Goal: Task Accomplishment & Management: Use online tool/utility

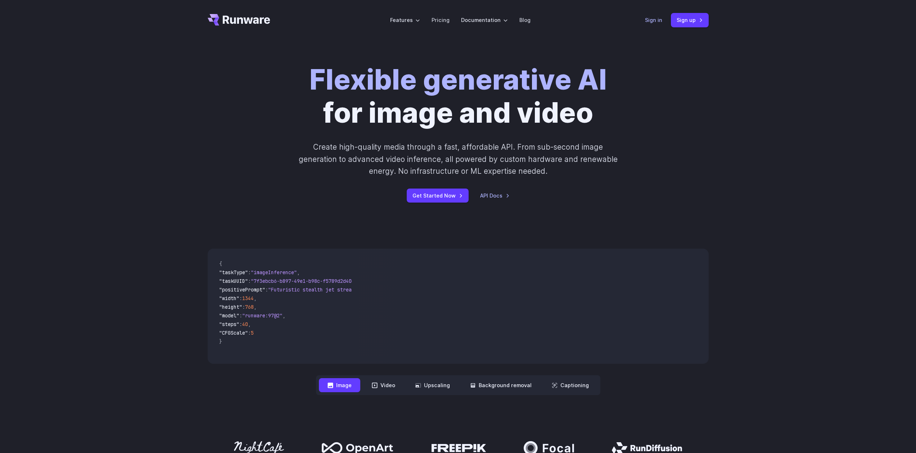
click at [657, 19] on link "Sign in" at bounding box center [653, 20] width 17 height 8
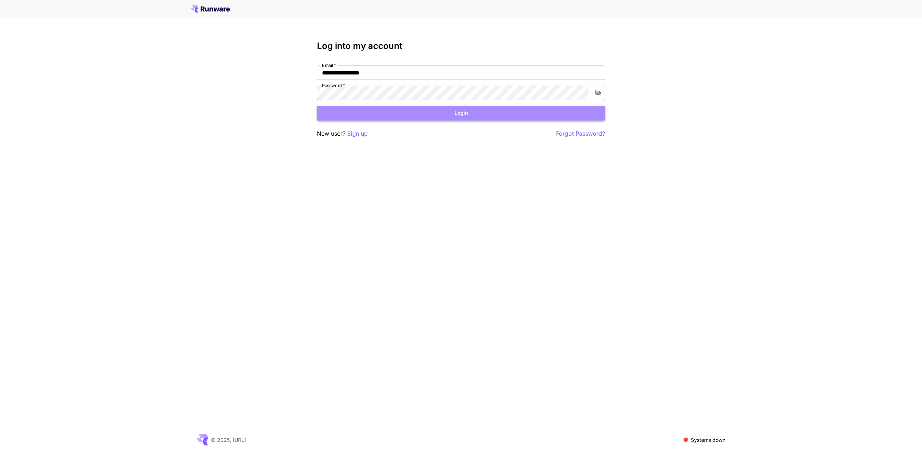
click at [457, 111] on button "Login" at bounding box center [461, 113] width 288 height 15
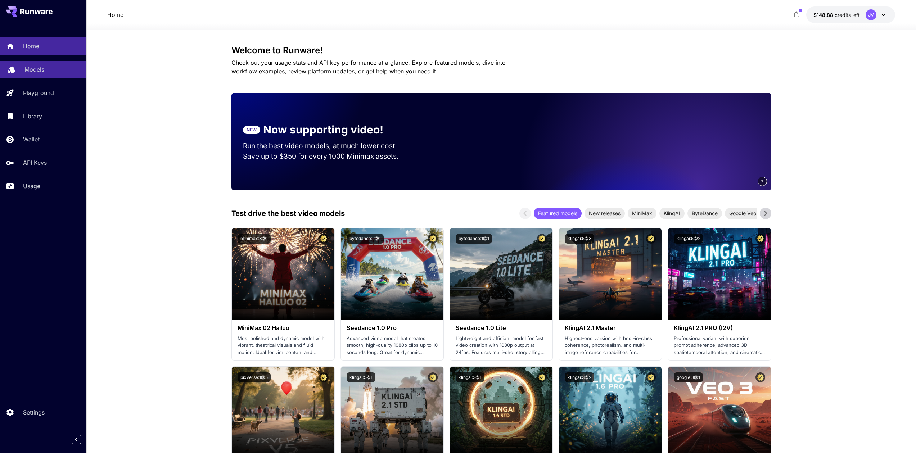
click at [41, 66] on p "Models" at bounding box center [34, 69] width 20 height 9
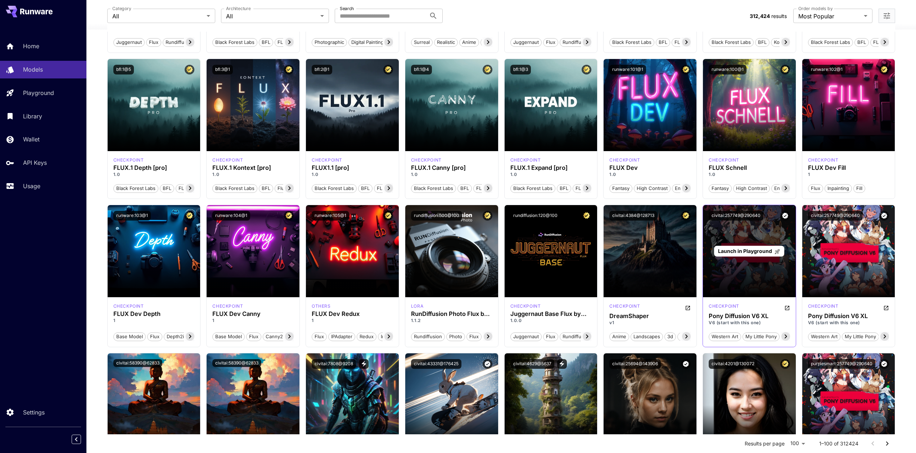
scroll to position [186, 0]
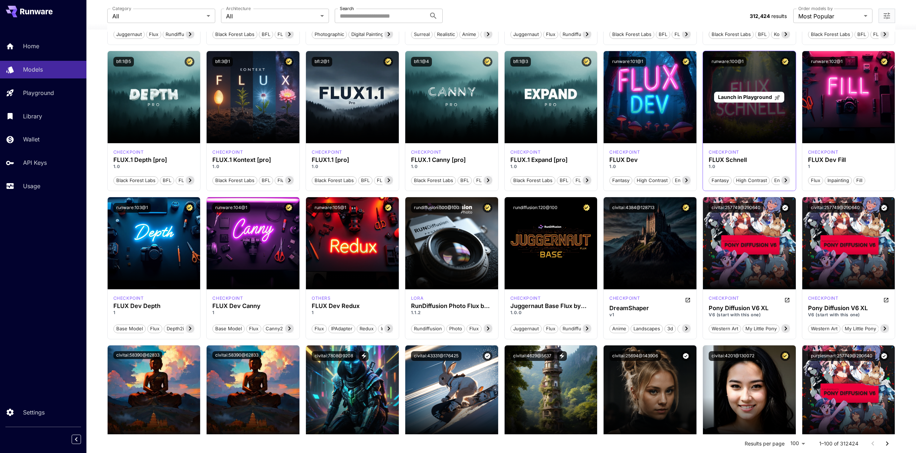
click at [747, 96] on span "Launch in Playground" at bounding box center [745, 97] width 54 height 6
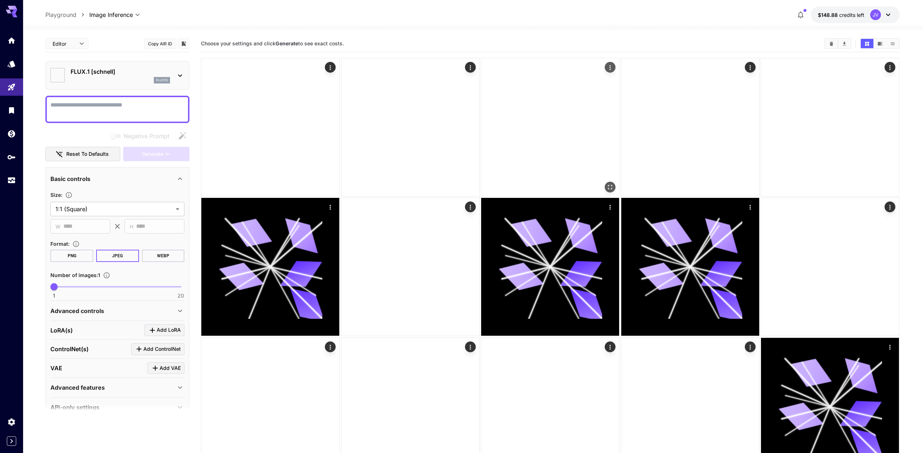
type input "**********"
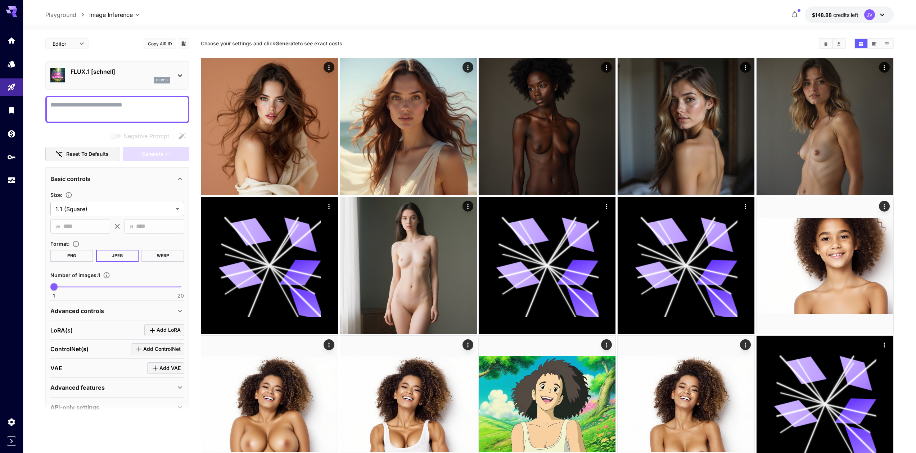
click at [139, 110] on textarea "Negative Prompt" at bounding box center [117, 109] width 134 height 17
type textarea "***"
click at [154, 152] on span "Generate" at bounding box center [153, 154] width 22 height 9
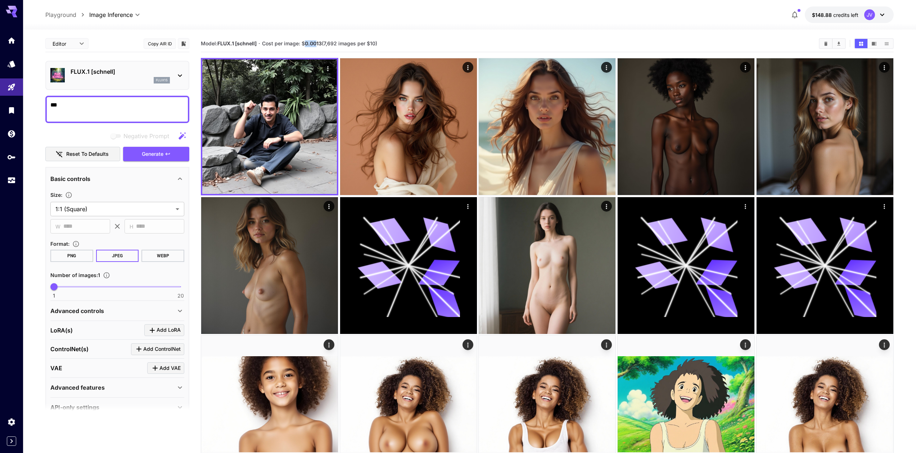
drag, startPoint x: 306, startPoint y: 45, endPoint x: 319, endPoint y: 44, distance: 13.0
click at [319, 44] on span "Cost per image: $ 0.0013 (7,692 images per $10)" at bounding box center [319, 43] width 115 height 6
click at [327, 38] on div "Model: FLUX.1 [schnell] · Cost per image: $ 0.0013 (7,692 images per $10)" at bounding box center [547, 43] width 693 height 11
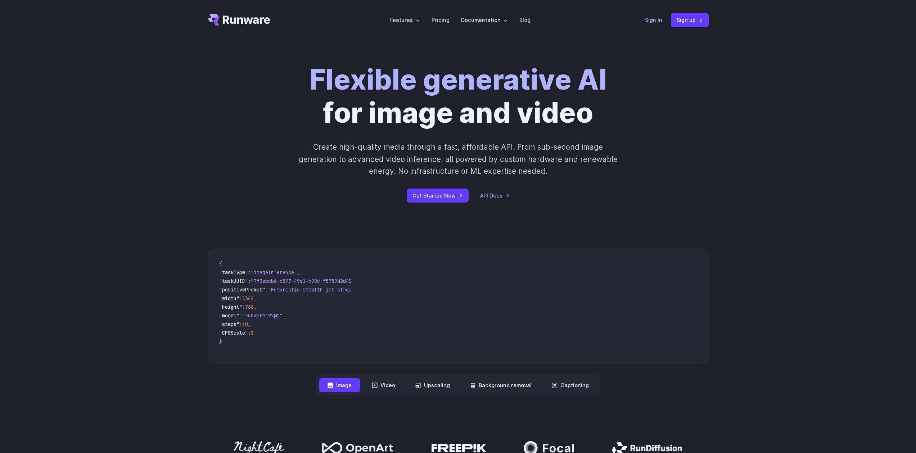
click at [656, 20] on link "Sign in" at bounding box center [653, 20] width 17 height 8
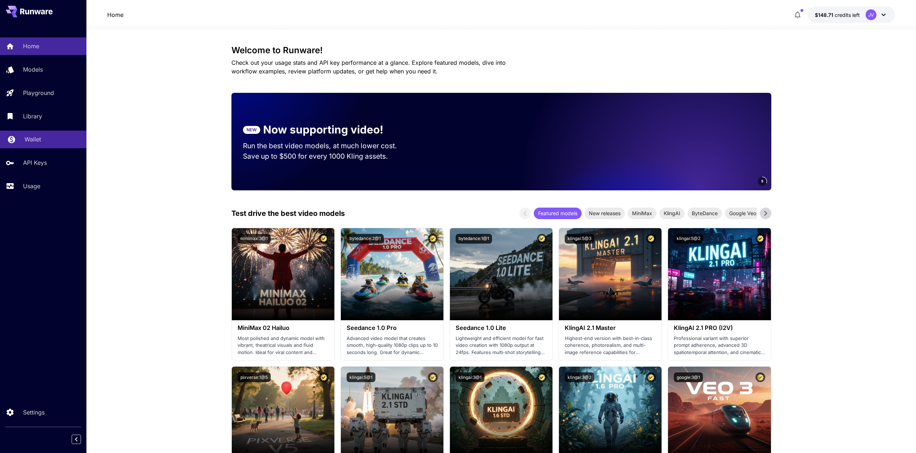
click at [36, 139] on p "Wallet" at bounding box center [32, 139] width 17 height 9
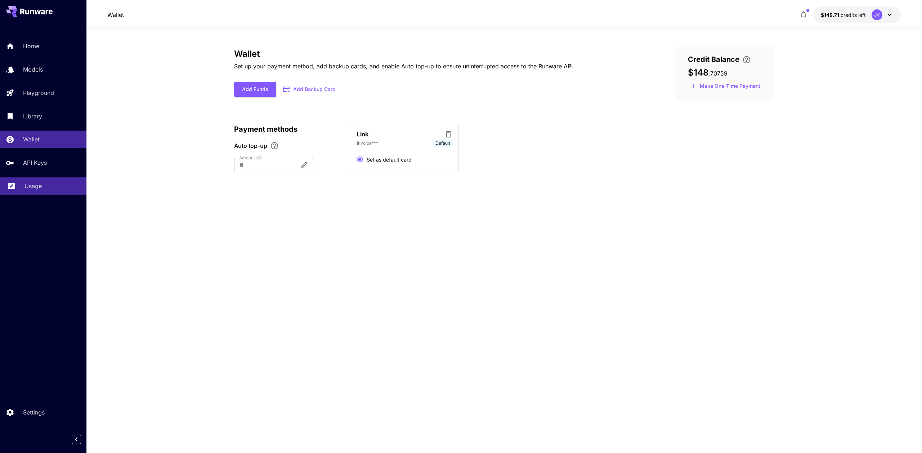
click at [39, 178] on link "Usage" at bounding box center [43, 186] width 86 height 18
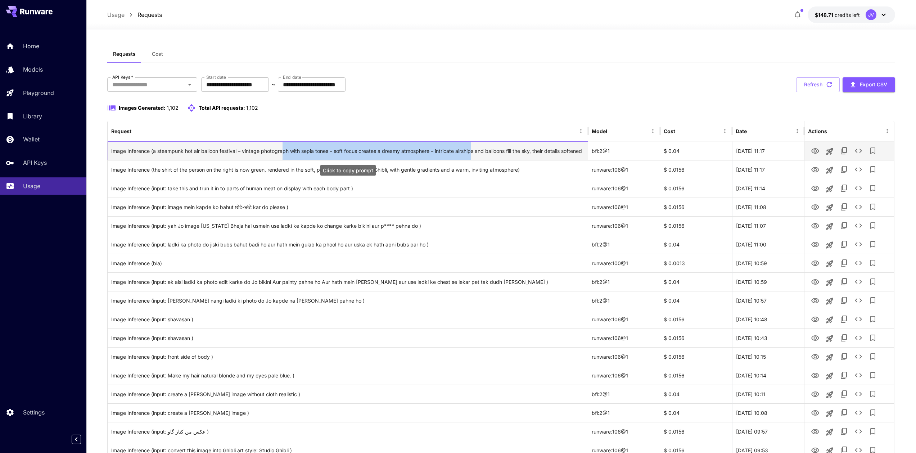
drag, startPoint x: 398, startPoint y: 149, endPoint x: 476, endPoint y: 149, distance: 77.8
click at [476, 149] on div "Image Inference (a steampunk hot air balloon festival – vintage photograph with…" at bounding box center [347, 151] width 473 height 18
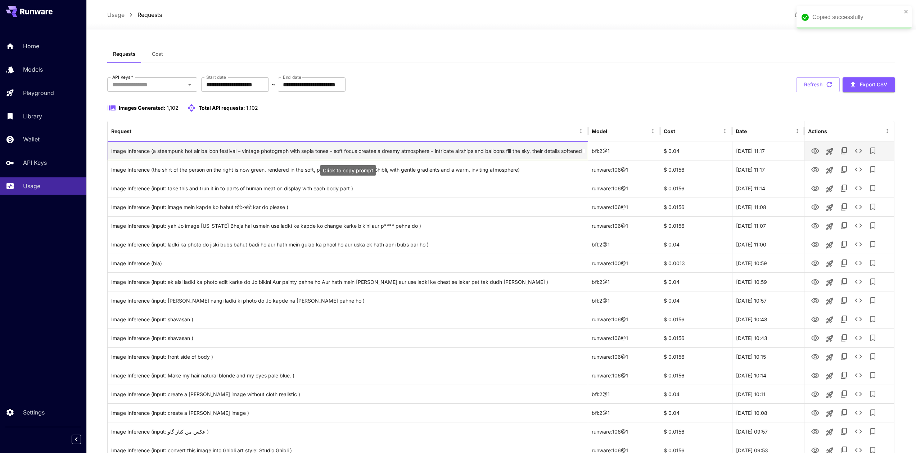
click at [476, 149] on div "Image Inference (a steampunk hot air balloon festival – vintage photograph with…" at bounding box center [347, 151] width 473 height 18
drag, startPoint x: 688, startPoint y: 153, endPoint x: 698, endPoint y: 152, distance: 9.5
click at [697, 152] on div "$ 0.04" at bounding box center [696, 150] width 72 height 19
click at [699, 152] on div "$ 0.04" at bounding box center [696, 150] width 72 height 19
click at [443, 150] on div "Image Inference (a steampunk hot air balloon festival – vintage photograph with…" at bounding box center [347, 151] width 473 height 18
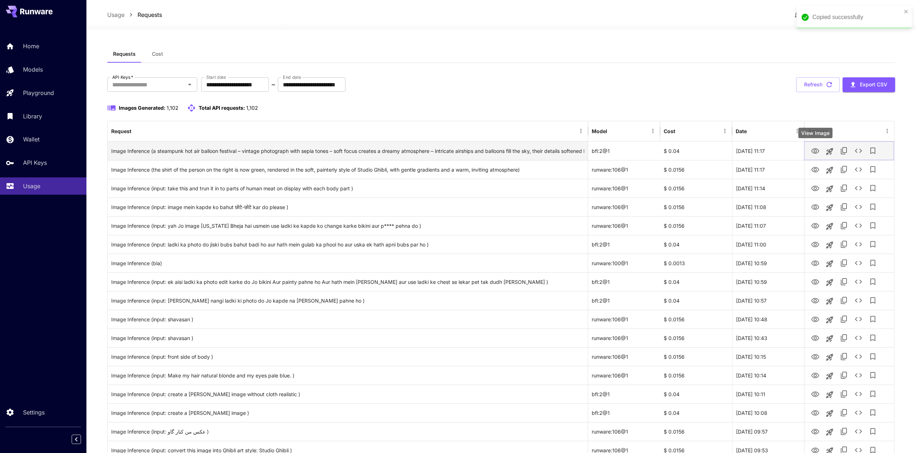
click at [819, 151] on icon "View Image" at bounding box center [816, 150] width 8 height 5
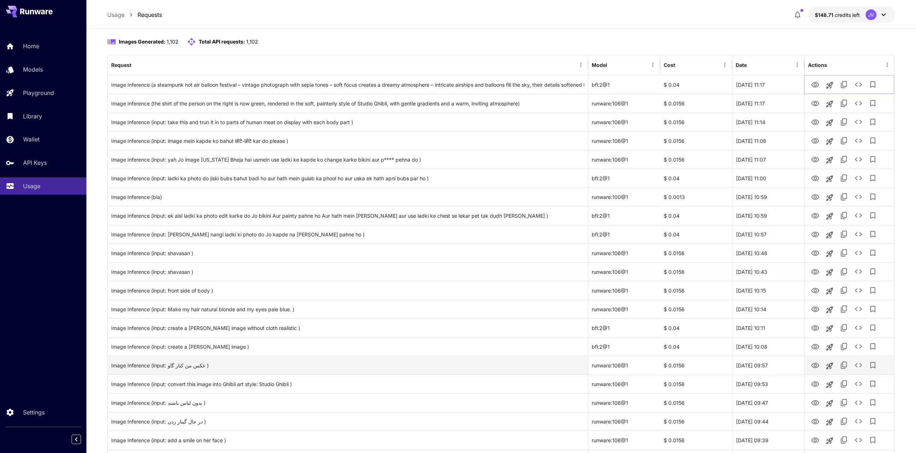
scroll to position [73, 0]
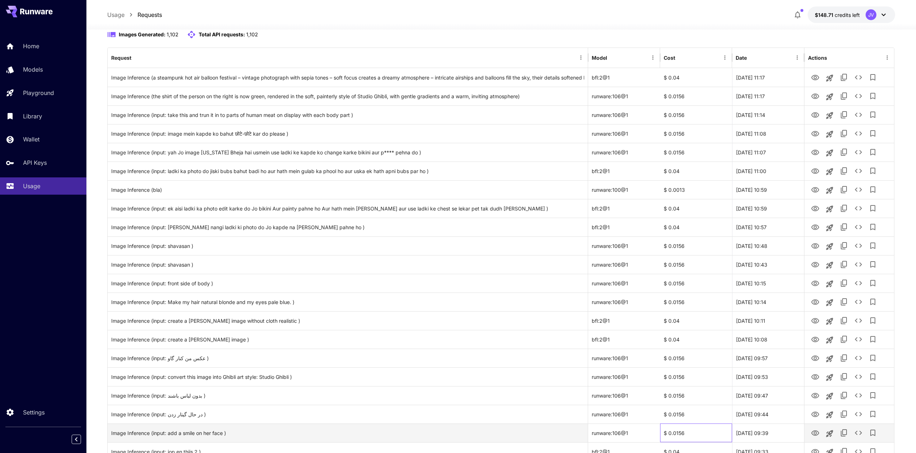
click at [694, 431] on div "$ 0.0156" at bounding box center [696, 433] width 72 height 19
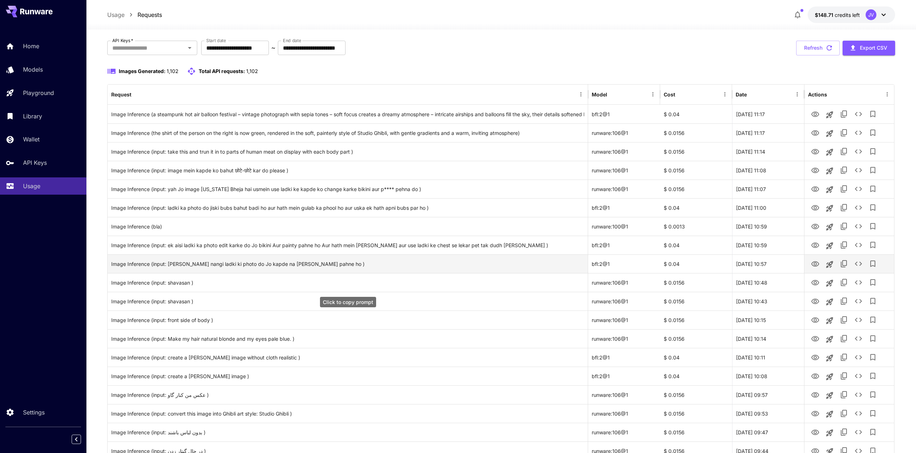
scroll to position [0, 0]
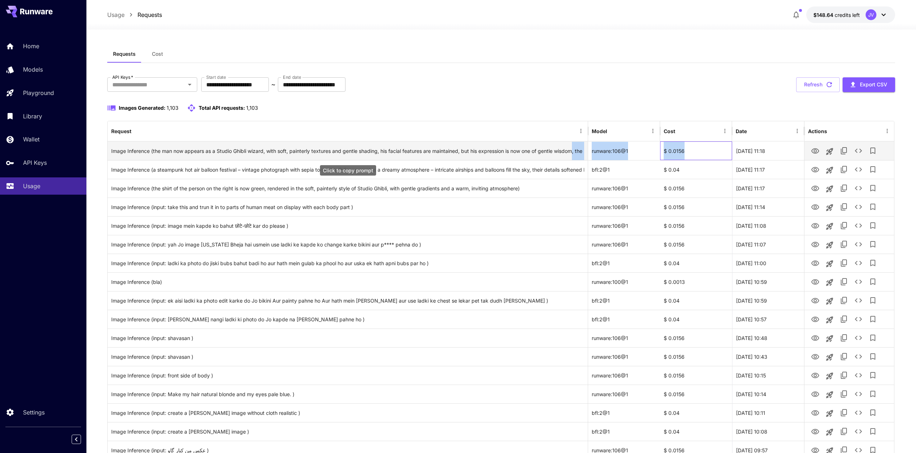
drag, startPoint x: 635, startPoint y: 147, endPoint x: 575, endPoint y: 143, distance: 60.3
click at [575, 143] on div "Image Inference (the man now appears as a Studio Ghibli wizard, with soft, pain…" at bounding box center [501, 150] width 787 height 19
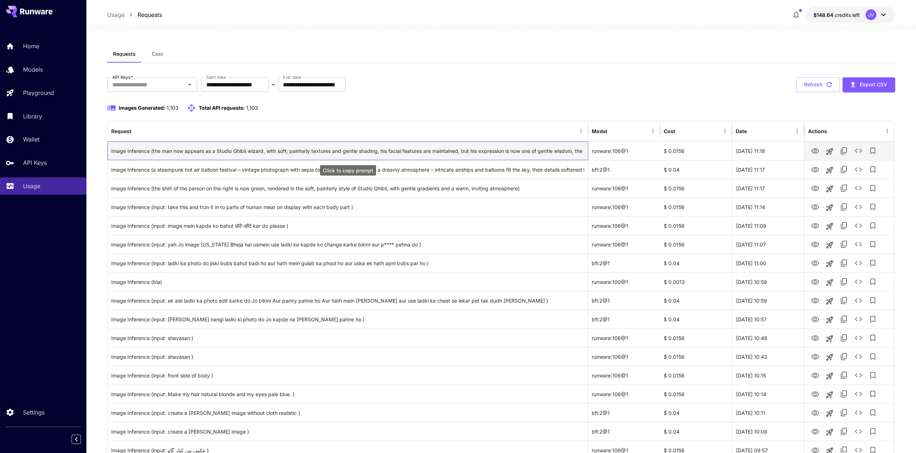
drag, startPoint x: 275, startPoint y: 149, endPoint x: 316, endPoint y: 153, distance: 40.8
click at [306, 150] on div "Image Inference (the man now appears as a Studio Ghibli wizard, with soft, pain…" at bounding box center [347, 151] width 473 height 18
drag, startPoint x: 329, startPoint y: 153, endPoint x: 472, endPoint y: 153, distance: 142.2
click at [472, 153] on div "Image Inference (the man now appears as a Studio Ghibli wizard, with soft, pain…" at bounding box center [347, 151] width 473 height 18
click at [514, 154] on div "Image Inference (the man now appears as a Studio Ghibli wizard, with soft, pain…" at bounding box center [347, 151] width 473 height 18
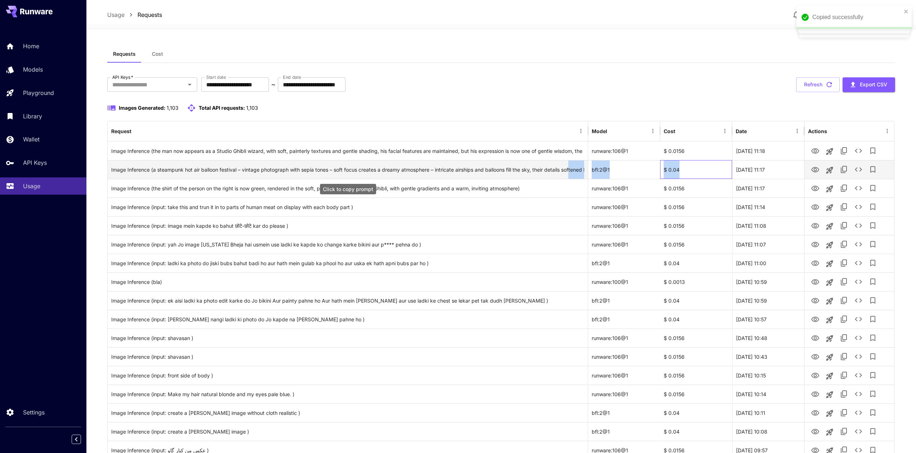
drag, startPoint x: 683, startPoint y: 168, endPoint x: 504, endPoint y: 169, distance: 178.2
click at [571, 169] on div "Image Inference (a steampunk hot air balloon festival – vintage photograph with…" at bounding box center [501, 169] width 787 height 19
click at [504, 169] on div "Image Inference (a steampunk hot air balloon festival – vintage photograph with…" at bounding box center [347, 170] width 473 height 18
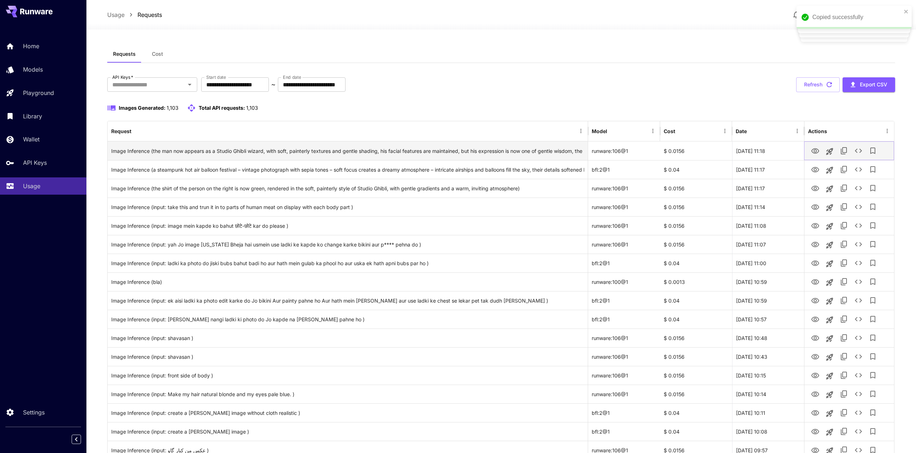
click at [816, 150] on icon "View Image" at bounding box center [815, 151] width 9 height 9
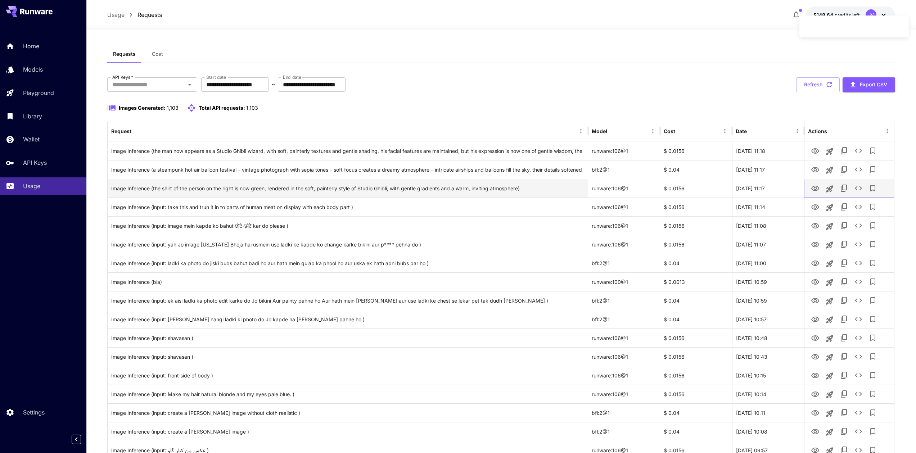
click at [811, 187] on icon "View Image" at bounding box center [815, 188] width 9 height 9
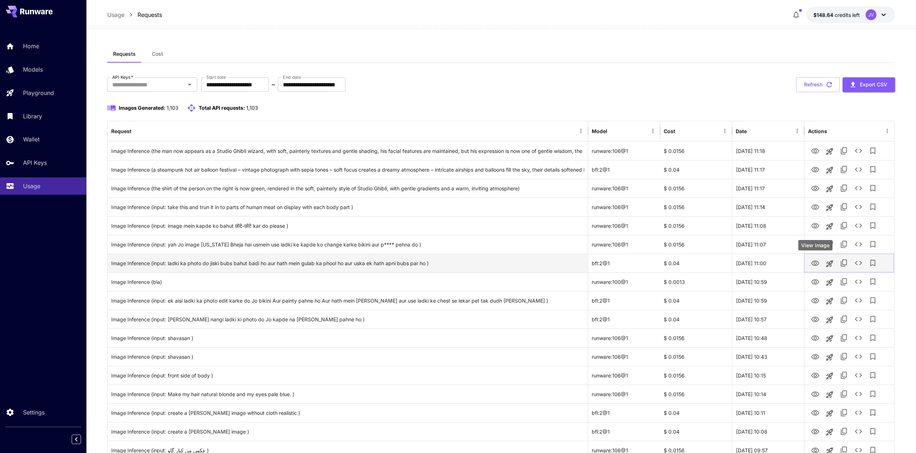
click at [817, 264] on icon "View Image" at bounding box center [816, 263] width 8 height 5
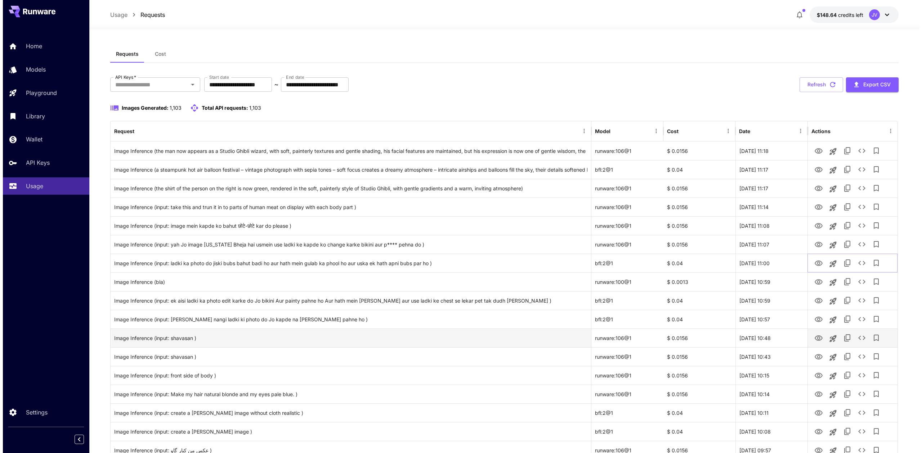
scroll to position [13, 0]
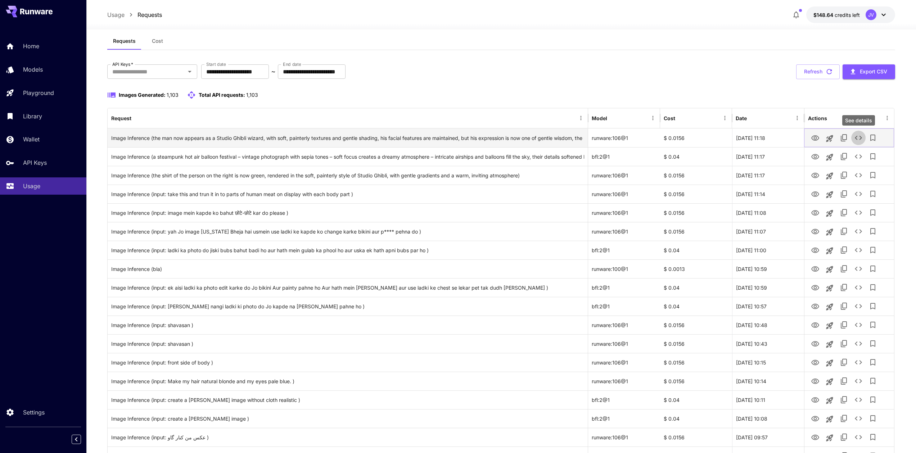
click at [857, 137] on icon "See details" at bounding box center [858, 138] width 9 height 9
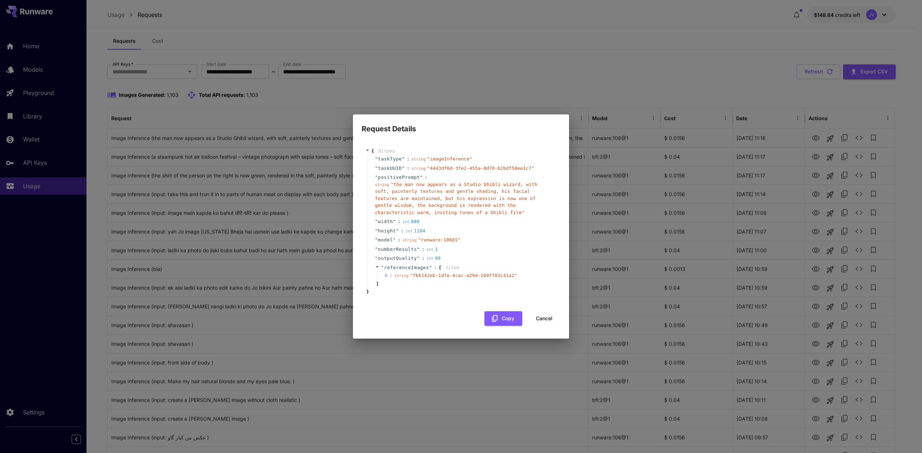
click at [543, 323] on button "Cancel" at bounding box center [544, 318] width 32 height 15
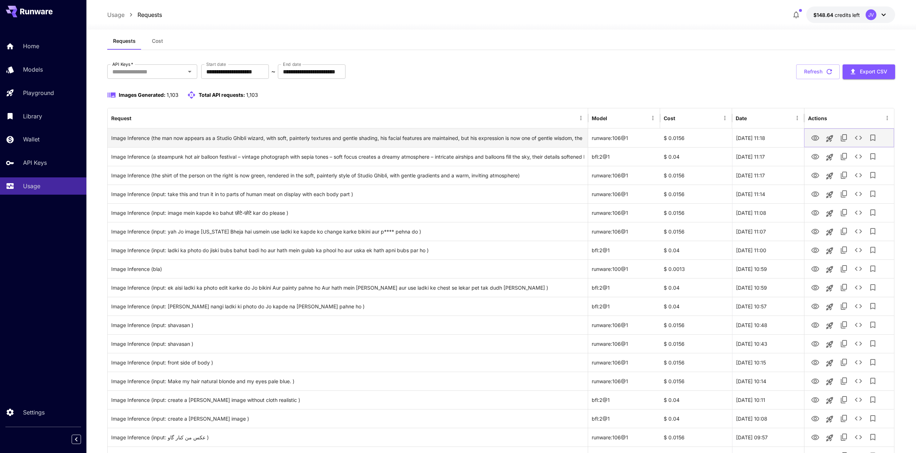
click at [818, 135] on icon "View Image" at bounding box center [815, 138] width 9 height 9
click at [228, 138] on div "Image Inference (the man now appears as a Studio Ghibli wizard, with soft, pain…" at bounding box center [347, 138] width 473 height 18
drag, startPoint x: 657, startPoint y: 140, endPoint x: 645, endPoint y: 130, distance: 15.1
click at [640, 138] on div "Image Inference (the man now appears as a Studio Ghibli wizard, with soft, pain…" at bounding box center [501, 138] width 787 height 19
click at [648, 75] on div "**********" at bounding box center [501, 71] width 788 height 15
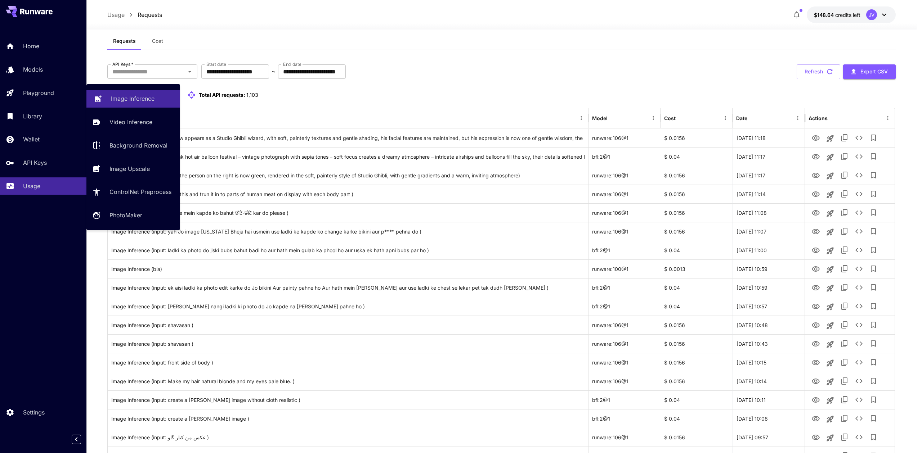
click at [129, 98] on p "Image Inference" at bounding box center [133, 98] width 44 height 9
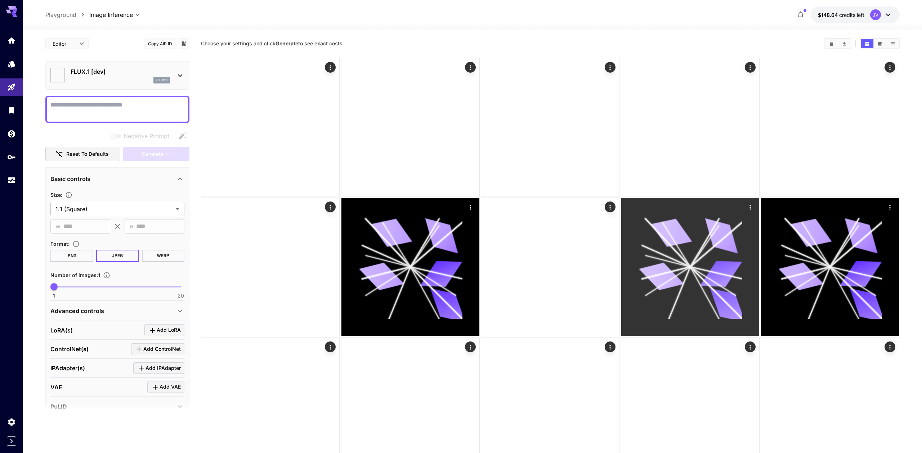
type input "**********"
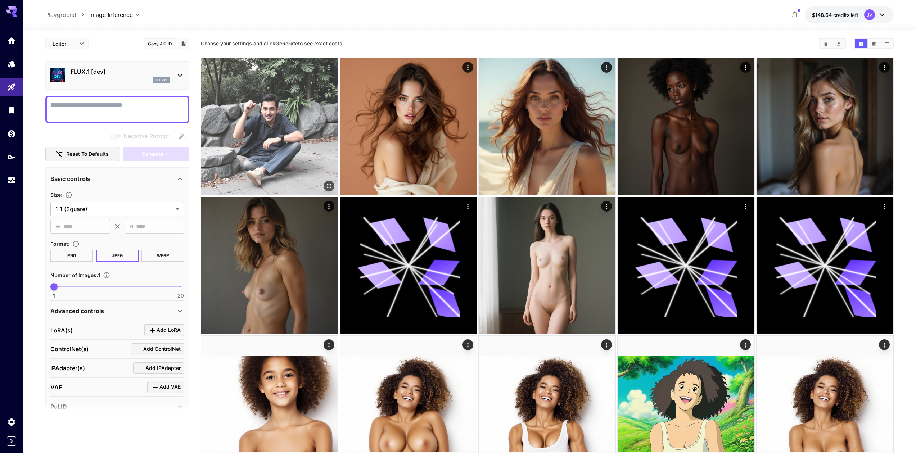
click at [295, 98] on img at bounding box center [269, 126] width 137 height 137
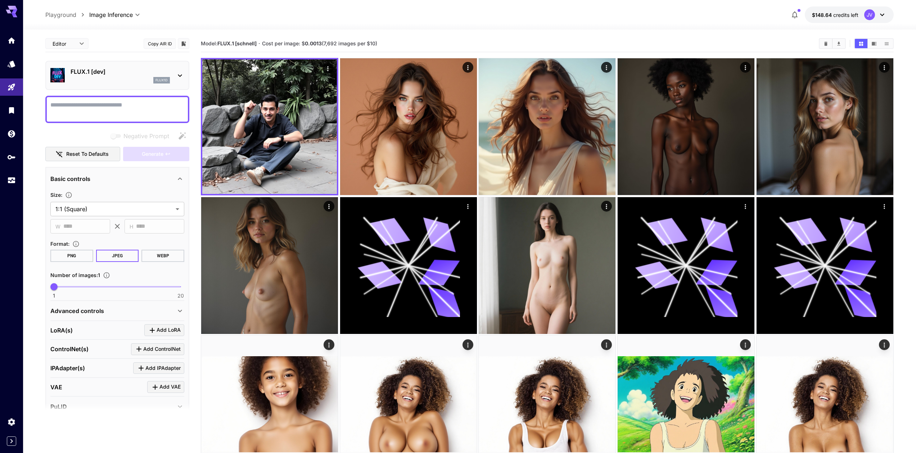
click at [158, 43] on button "Copy AIR ID" at bounding box center [160, 44] width 32 height 10
click at [124, 107] on textarea "Negative Prompt" at bounding box center [117, 109] width 134 height 17
click at [132, 75] on p "FLUX.1 [dev]" at bounding box center [120, 71] width 99 height 9
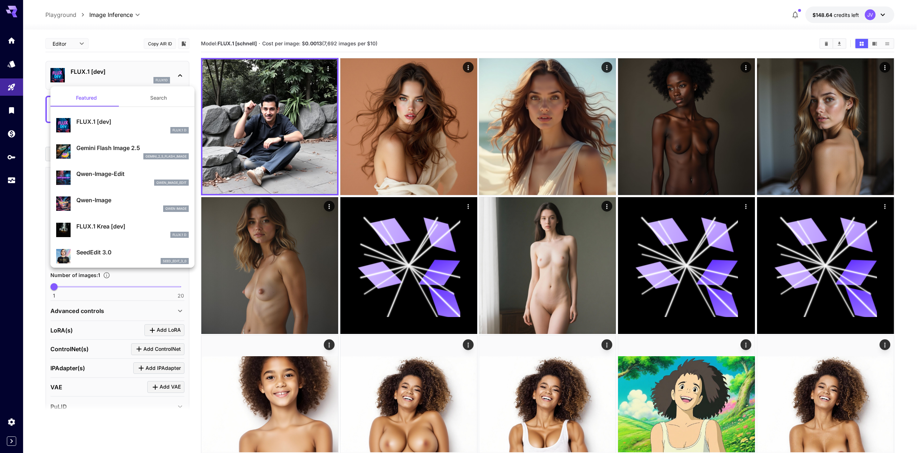
click at [154, 99] on button "Search" at bounding box center [158, 97] width 72 height 17
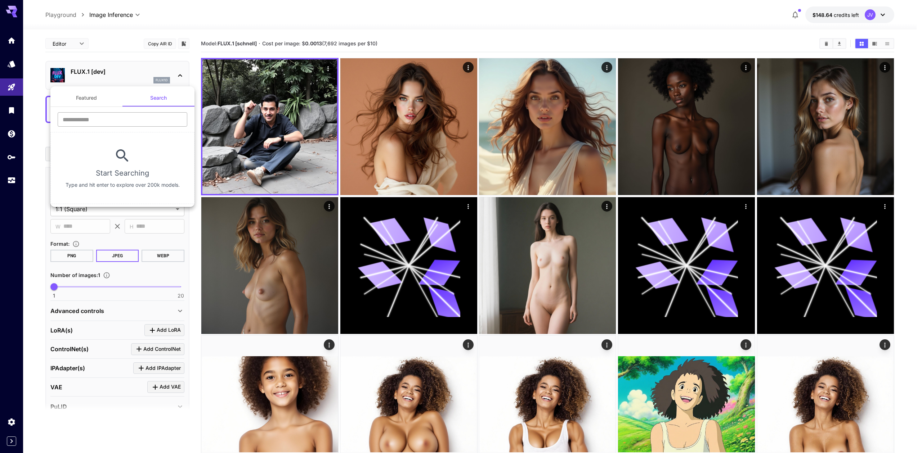
click at [100, 120] on input "text" at bounding box center [123, 119] width 130 height 14
type input "***"
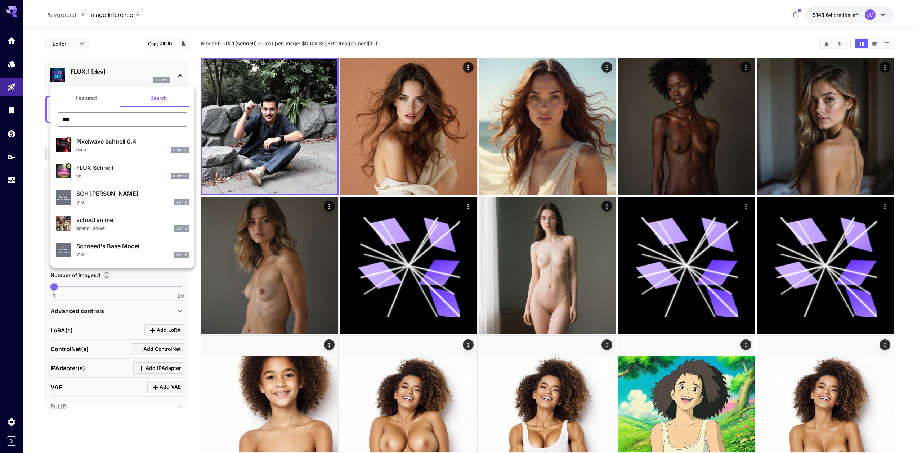
click at [113, 165] on p "FLUX Schnell" at bounding box center [132, 167] width 112 height 9
type input "*"
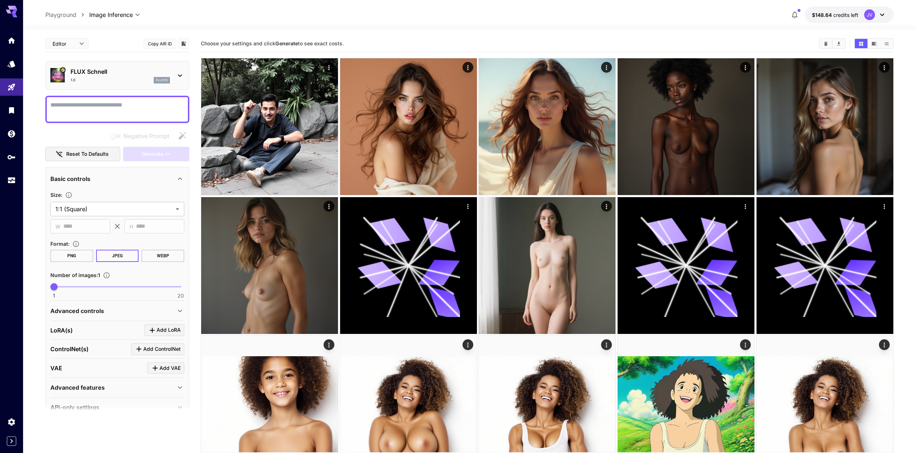
click at [112, 115] on textarea "Negative Prompt" at bounding box center [117, 109] width 134 height 17
click at [109, 113] on textarea "Negative Prompt" at bounding box center [117, 109] width 134 height 17
type textarea "**********"
click at [163, 151] on button "Generate" at bounding box center [156, 154] width 66 height 15
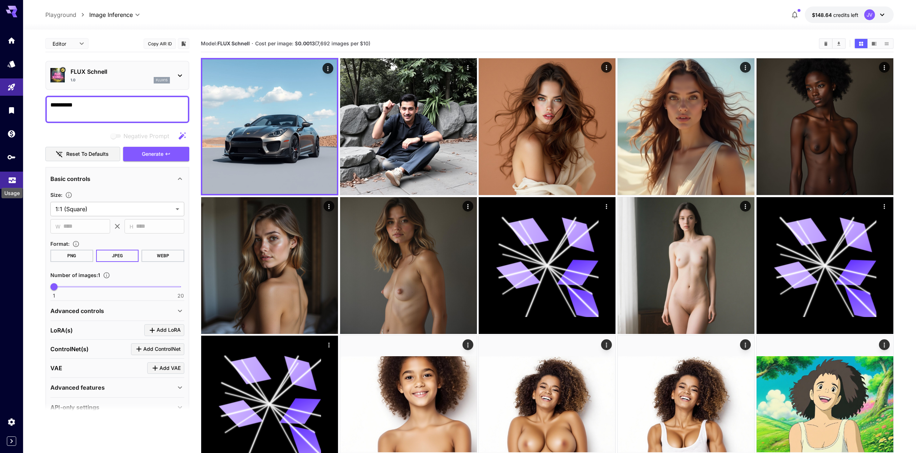
click at [12, 178] on icon "Usage" at bounding box center [12, 178] width 9 height 9
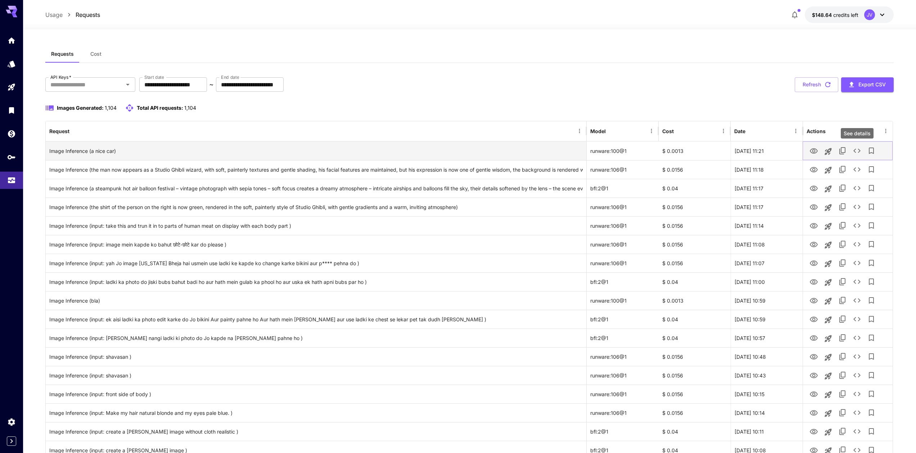
click at [862, 153] on button "See details" at bounding box center [857, 151] width 14 height 14
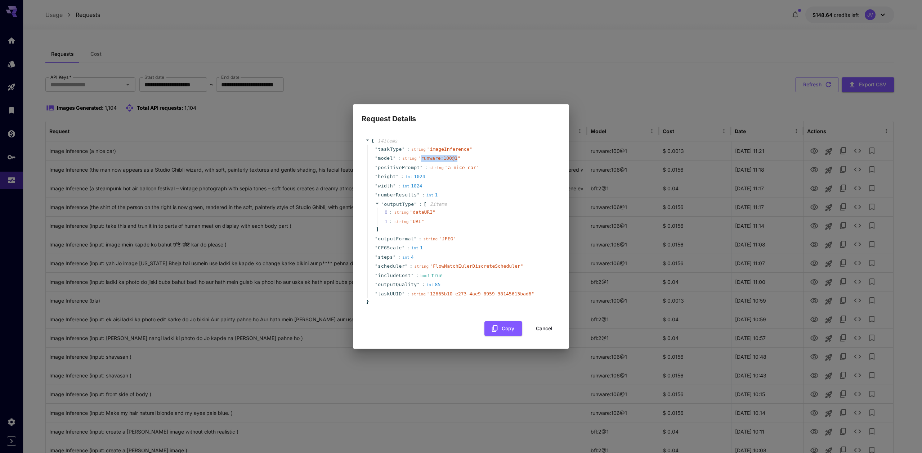
drag, startPoint x: 458, startPoint y: 157, endPoint x: 533, endPoint y: 304, distance: 164.2
click at [422, 159] on span "" runware:100@1 "" at bounding box center [439, 158] width 42 height 5
click at [540, 327] on button "Cancel" at bounding box center [544, 329] width 32 height 15
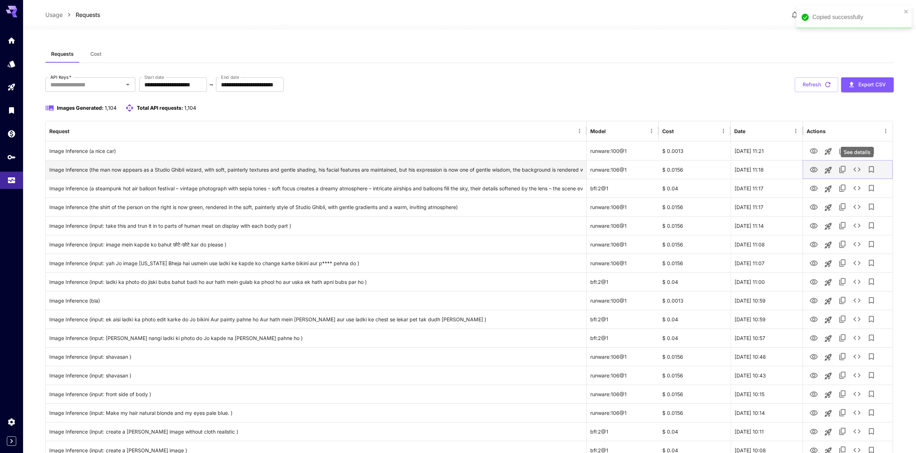
click at [854, 168] on icon "See details" at bounding box center [857, 169] width 9 height 9
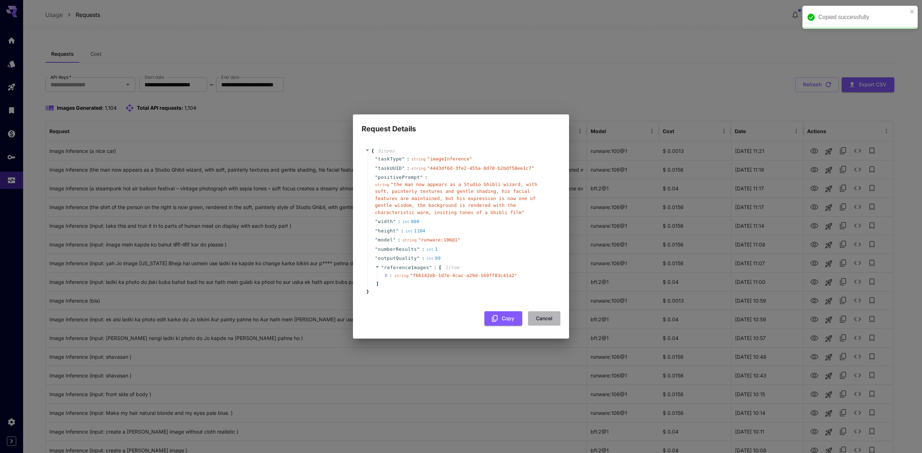
click at [544, 317] on button "Cancel" at bounding box center [544, 318] width 32 height 15
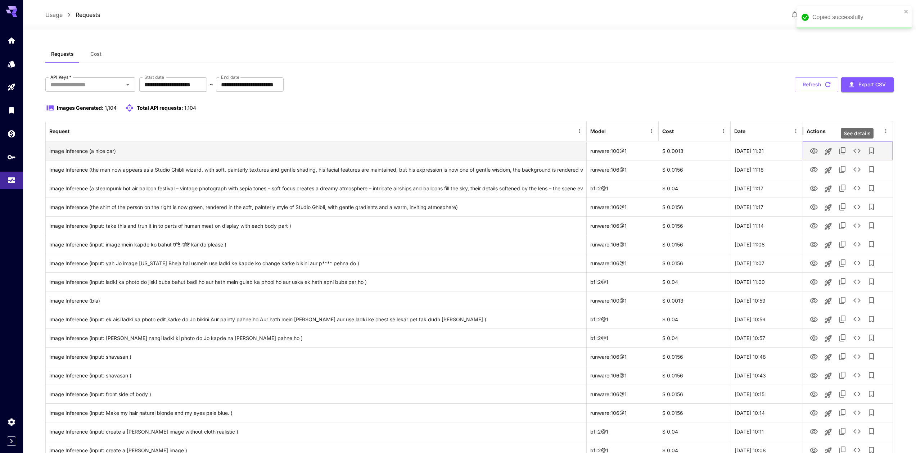
click at [855, 150] on icon "See details" at bounding box center [857, 151] width 7 height 4
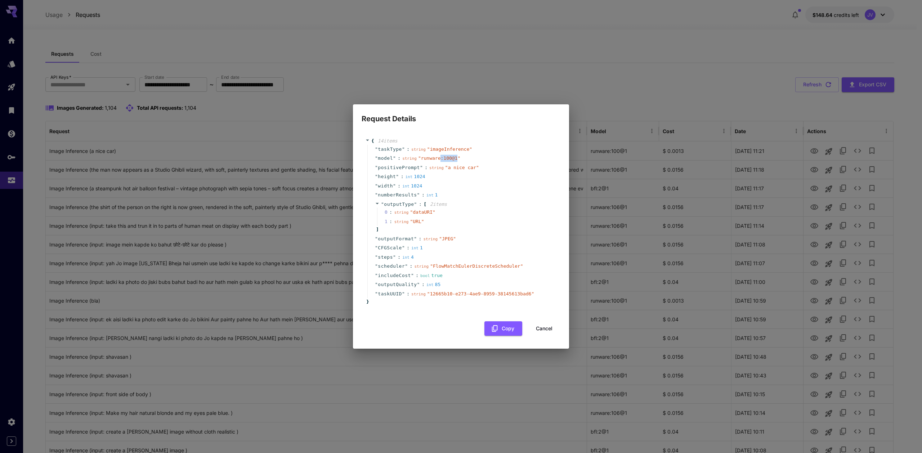
drag, startPoint x: 445, startPoint y: 159, endPoint x: 472, endPoint y: 177, distance: 32.7
click at [442, 159] on span "" runware:100@1 "" at bounding box center [439, 158] width 42 height 5
click at [545, 328] on button "Cancel" at bounding box center [544, 329] width 32 height 15
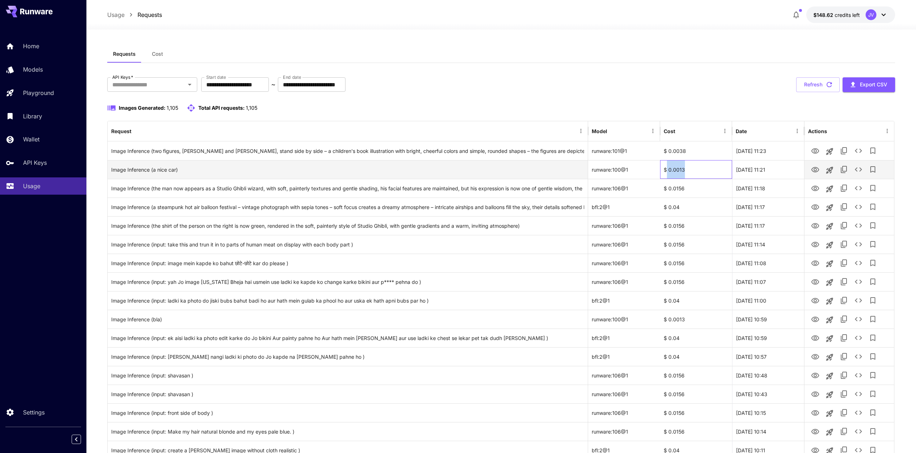
drag, startPoint x: 688, startPoint y: 170, endPoint x: 668, endPoint y: 168, distance: 20.2
click at [668, 168] on div "$ 0.0013" at bounding box center [696, 169] width 72 height 19
copy div "0.0013"
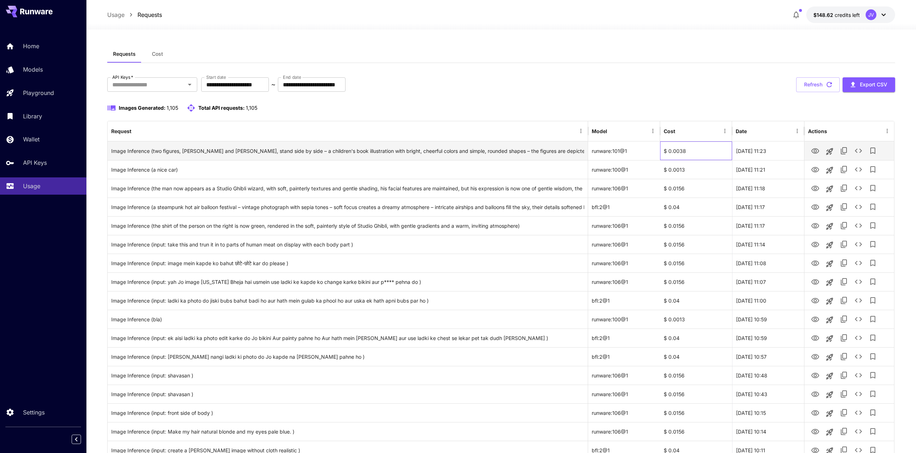
drag, startPoint x: 669, startPoint y: 148, endPoint x: 687, endPoint y: 148, distance: 18.0
click at [687, 148] on div "$ 0.0038" at bounding box center [696, 150] width 72 height 19
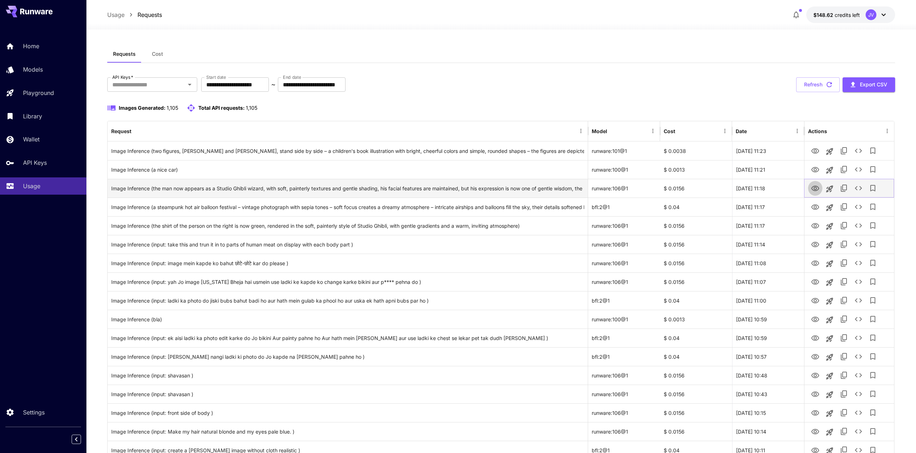
click at [815, 186] on icon "View Image" at bounding box center [816, 188] width 8 height 5
click at [532, 91] on div "**********" at bounding box center [501, 84] width 788 height 15
click at [471, 78] on div "**********" at bounding box center [501, 84] width 788 height 15
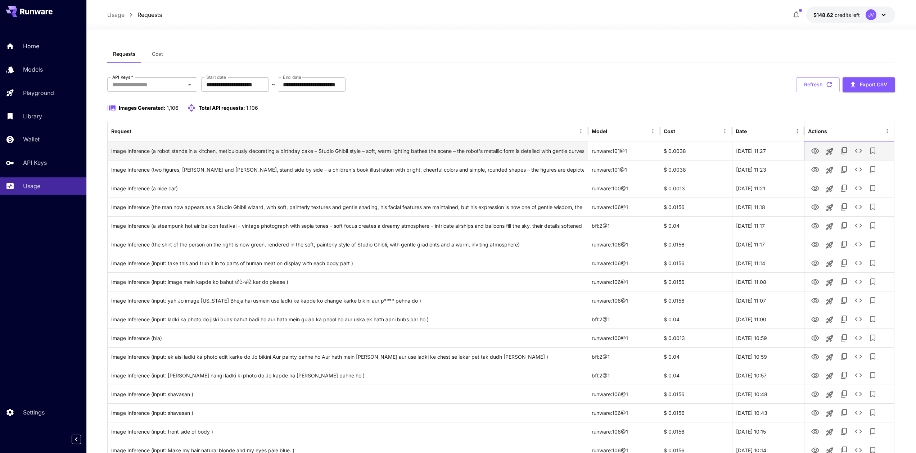
click at [815, 150] on icon "View Image" at bounding box center [816, 150] width 8 height 5
click at [599, 86] on div "**********" at bounding box center [501, 84] width 788 height 15
